Goal: Task Accomplishment & Management: Use online tool/utility

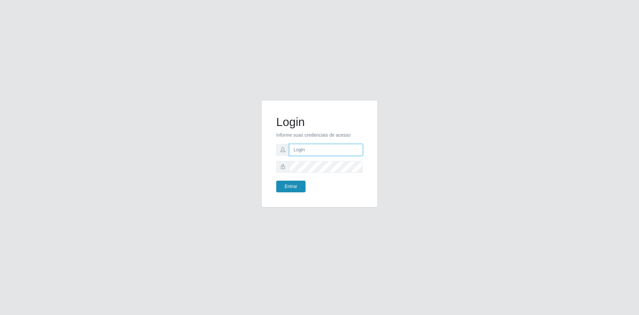
type input "[EMAIL_ADDRESS][DOMAIN_NAME]"
click at [289, 186] on button "Entrar" at bounding box center [290, 186] width 29 height 12
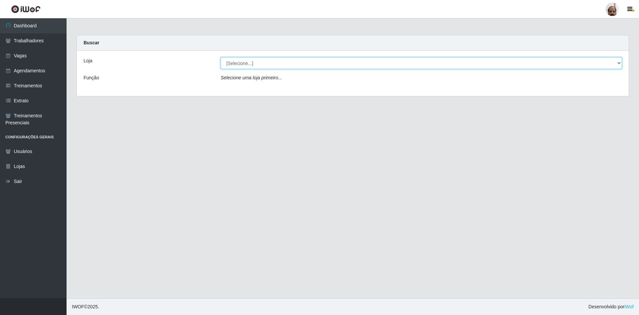
click at [317, 63] on select "[Selecione...] Mar Vermelho - Loja 05" at bounding box center [422, 63] width 402 height 12
select select "252"
click at [221, 57] on select "[Selecione...] Mar Vermelho - Loja 05" at bounding box center [422, 63] width 402 height 12
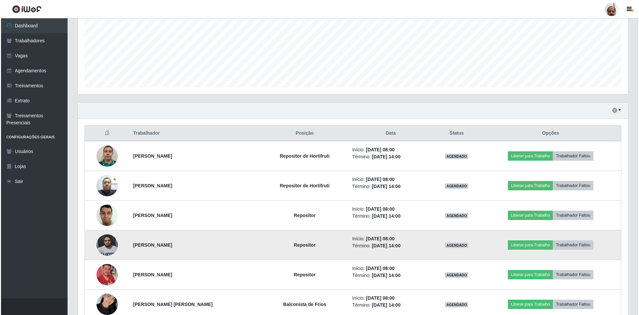
scroll to position [200, 0]
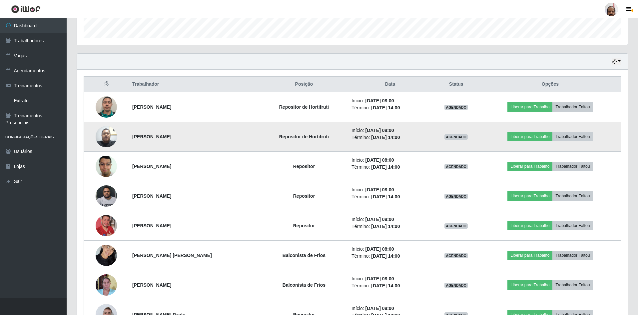
click at [104, 136] on img at bounding box center [106, 136] width 21 height 28
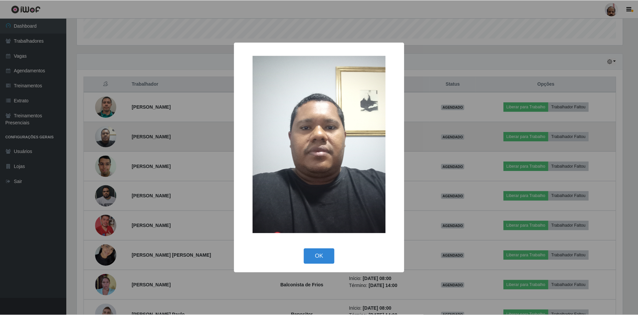
scroll to position [138, 547]
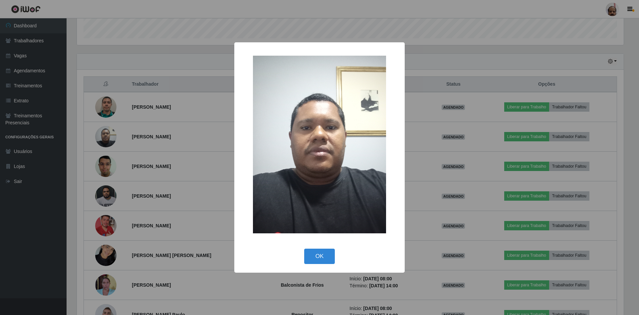
click at [106, 136] on div "× OK Cancel" at bounding box center [319, 157] width 639 height 315
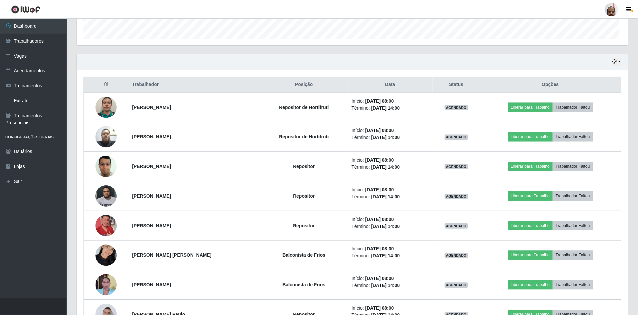
scroll to position [138, 550]
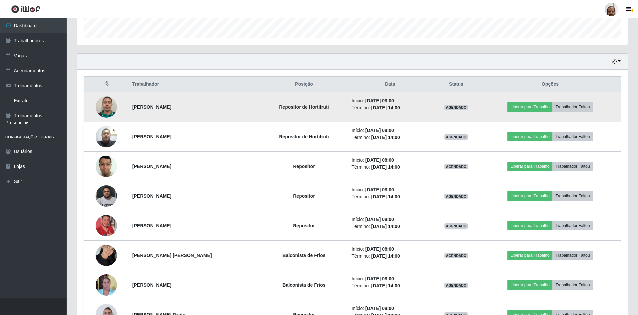
click at [103, 112] on img at bounding box center [106, 106] width 21 height 21
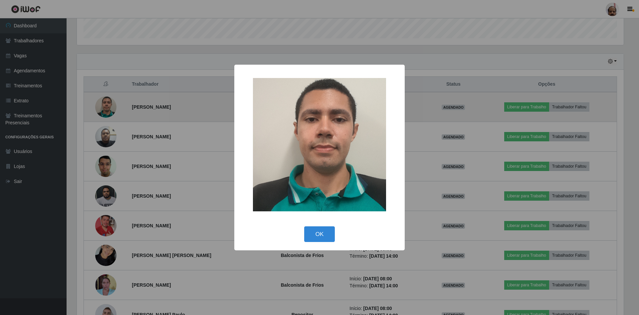
click at [103, 112] on div "× OK Cancel" at bounding box center [319, 157] width 639 height 315
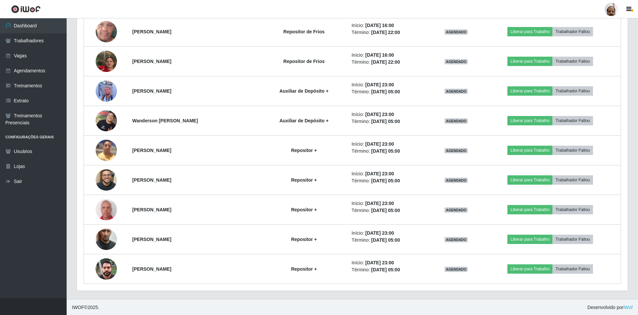
scroll to position [1105, 0]
